Goal: Entertainment & Leisure: Consume media (video, audio)

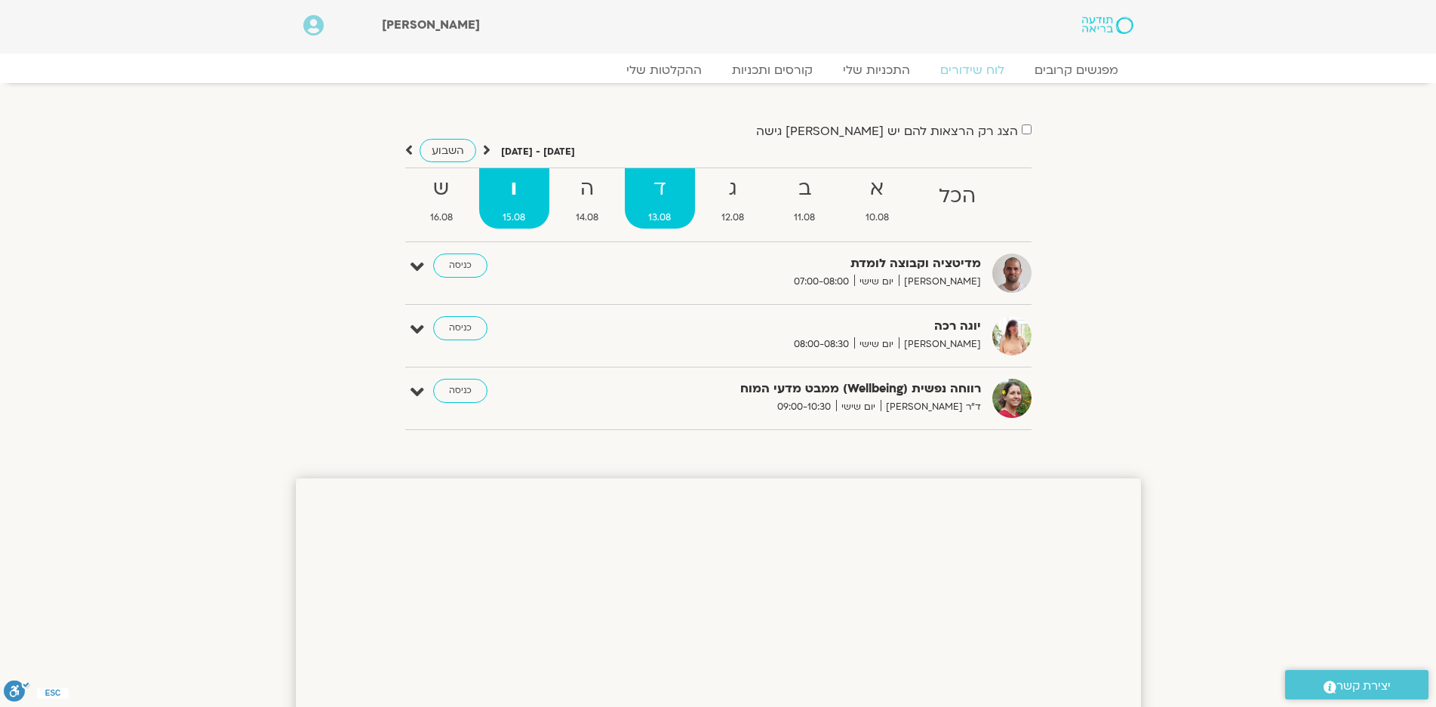
click at [667, 188] on strong "ד" at bounding box center [660, 189] width 70 height 34
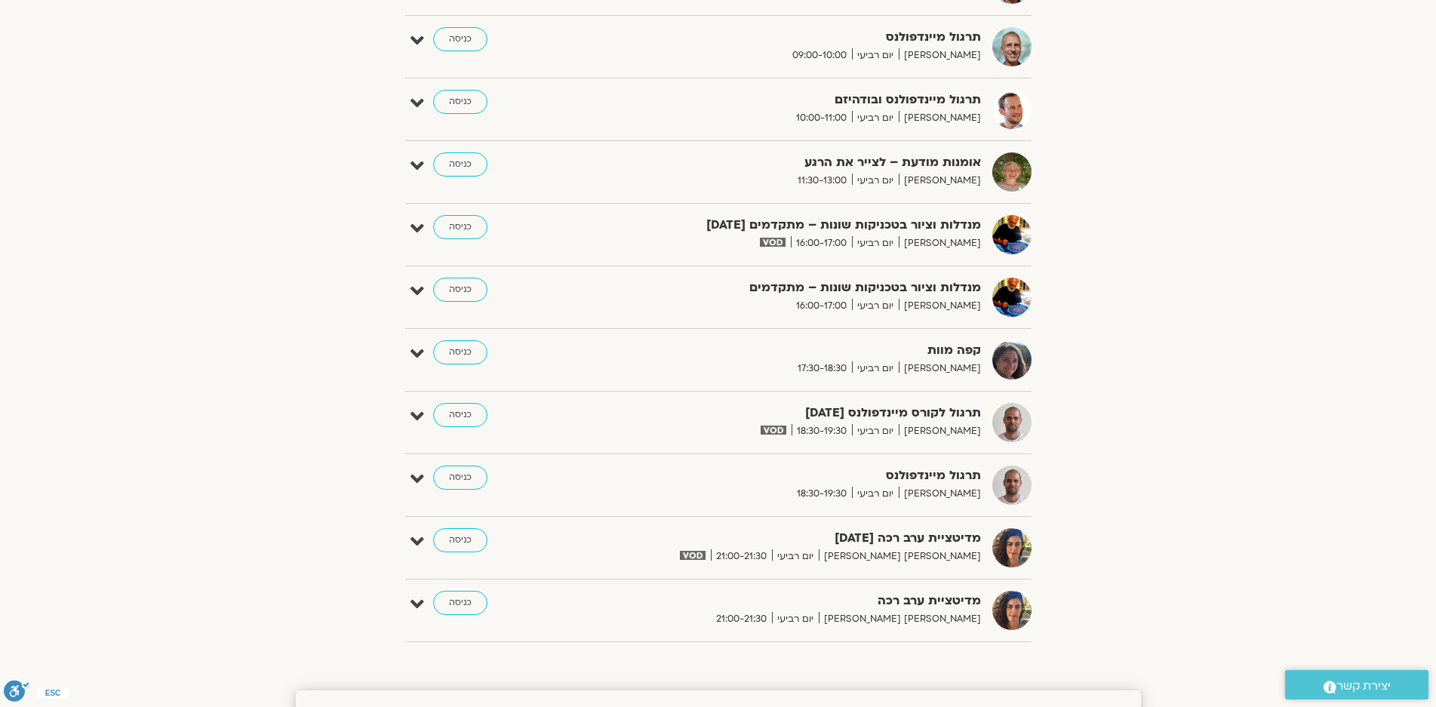
scroll to position [754, 0]
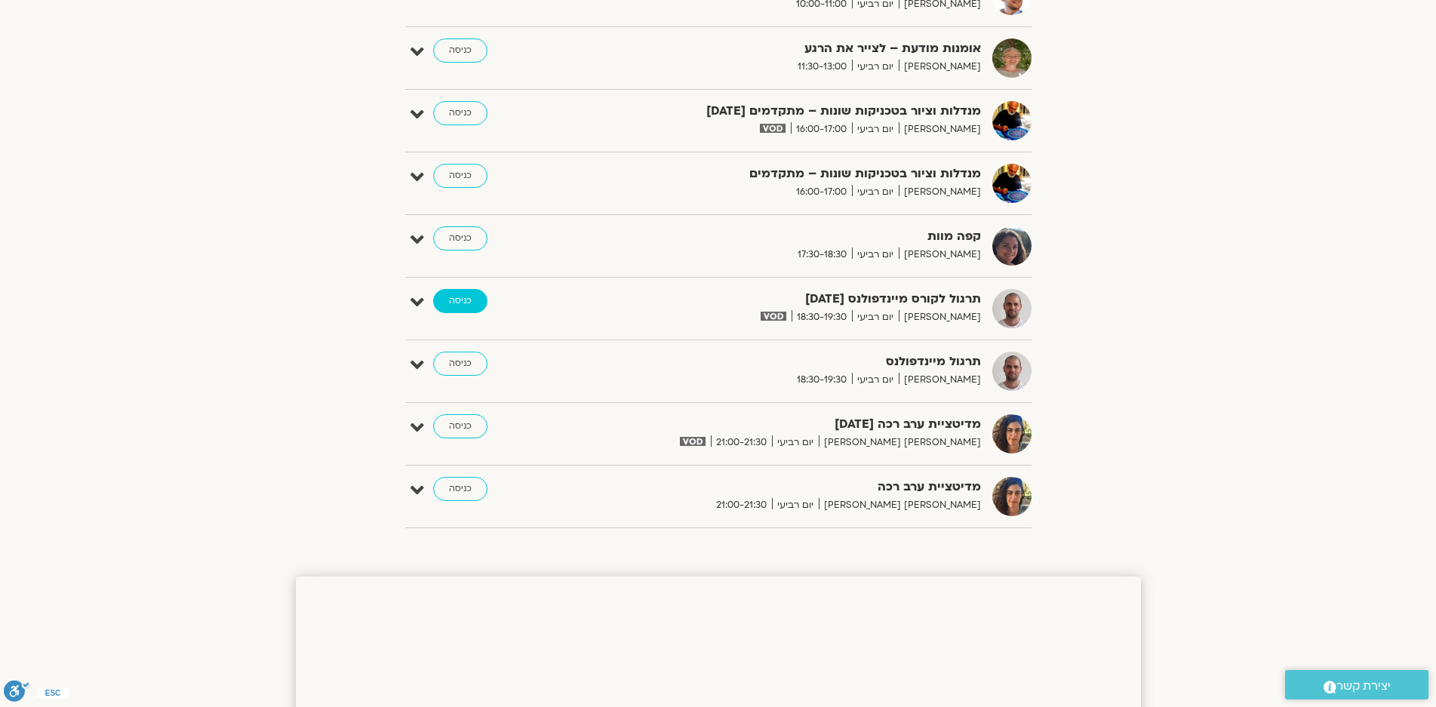
click at [456, 300] on link "כניסה" at bounding box center [460, 301] width 54 height 24
